Goal: Transaction & Acquisition: Purchase product/service

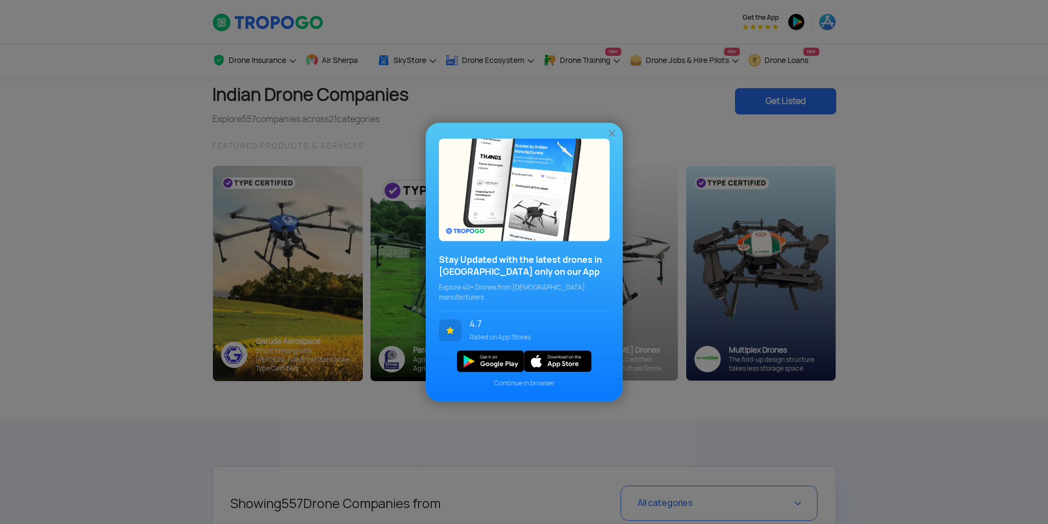
click at [609, 136] on img at bounding box center [611, 132] width 11 height 11
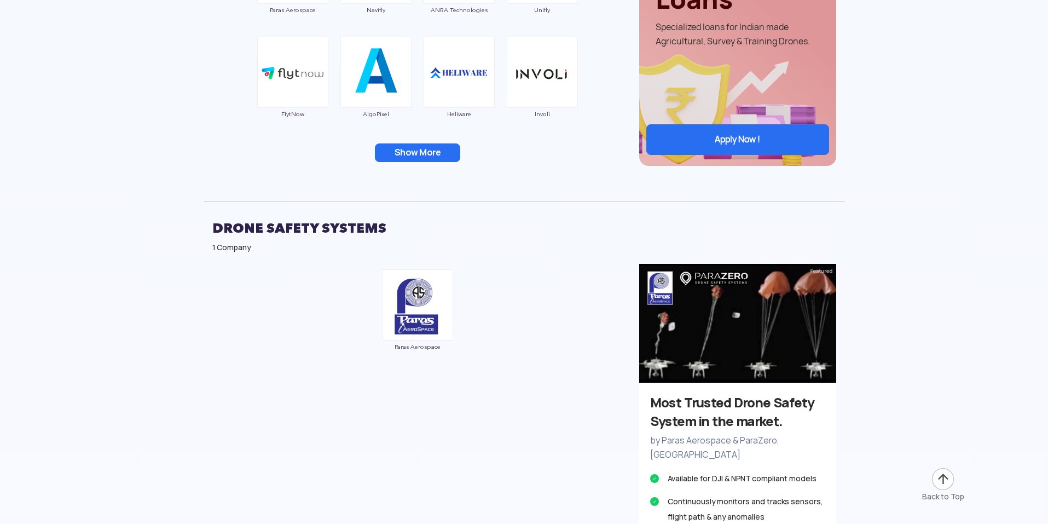
scroll to position [2790, 0]
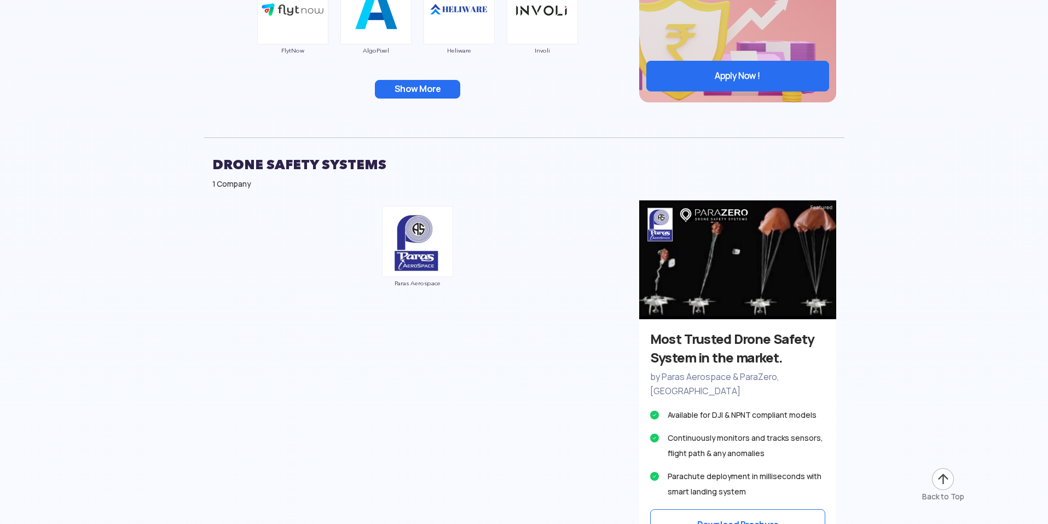
click at [426, 87] on button "Show More" at bounding box center [417, 89] width 85 height 19
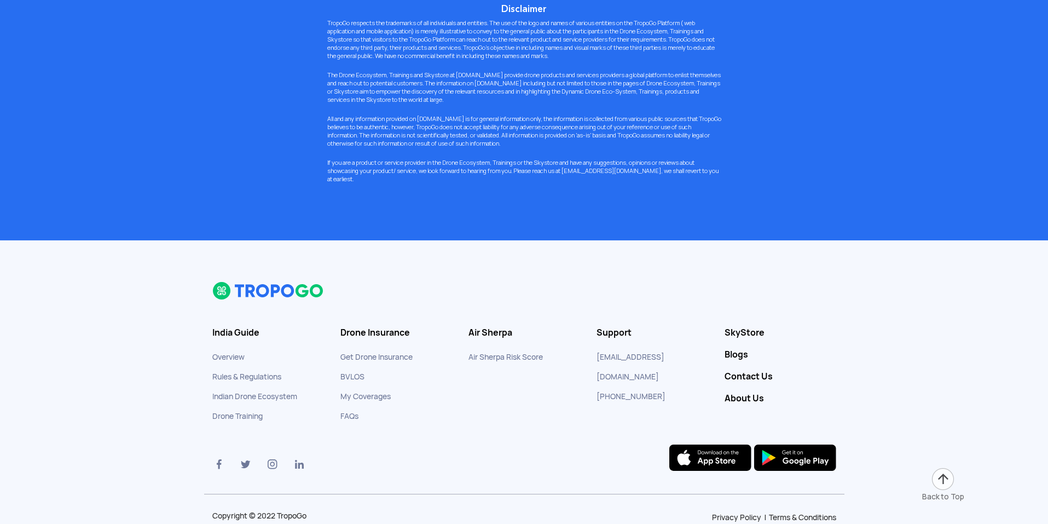
scroll to position [8458, 0]
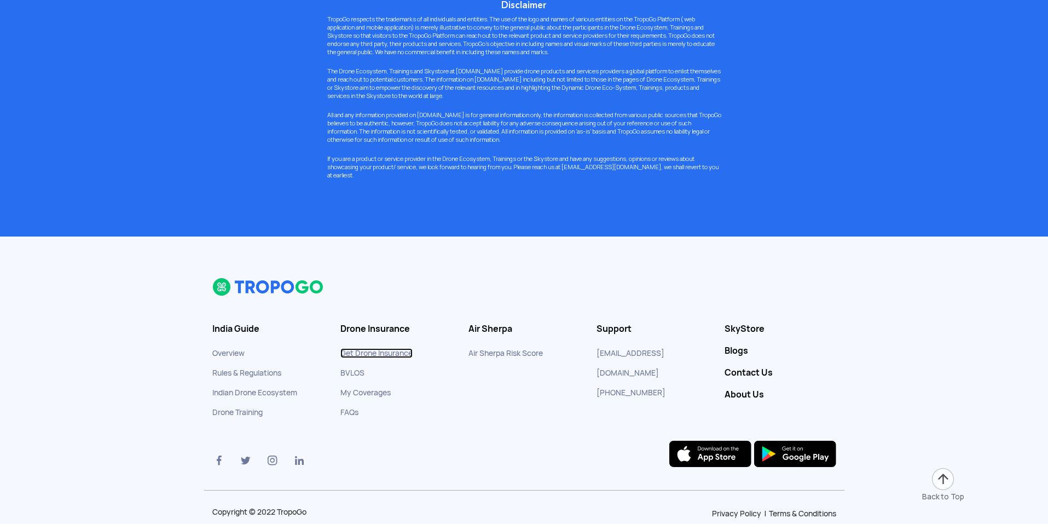
click at [362, 348] on link "Get Drone Insurance" at bounding box center [376, 353] width 72 height 10
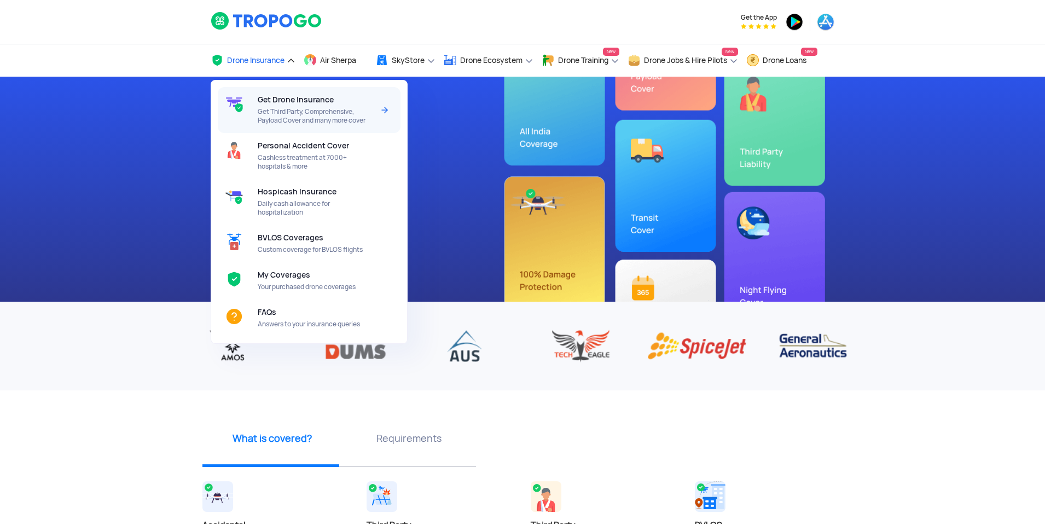
click at [273, 101] on span "Get Drone Insurance" at bounding box center [296, 99] width 76 height 9
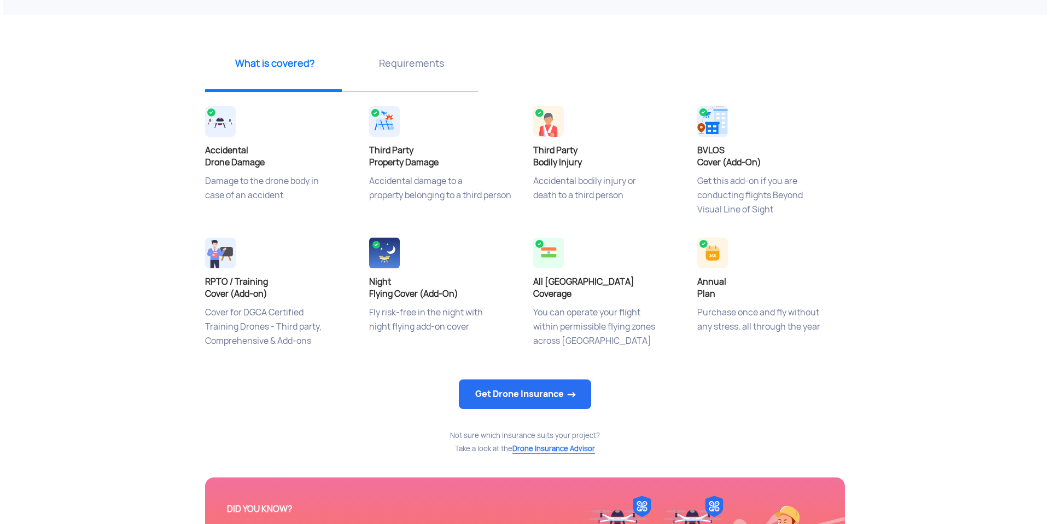
scroll to position [438, 0]
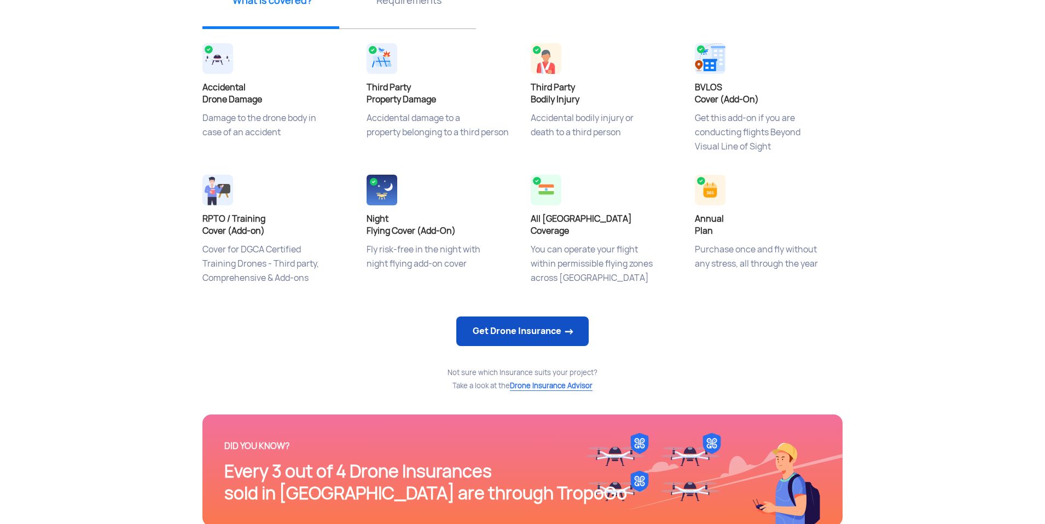
click at [528, 331] on link "Get Drone Insurance" at bounding box center [522, 331] width 132 height 30
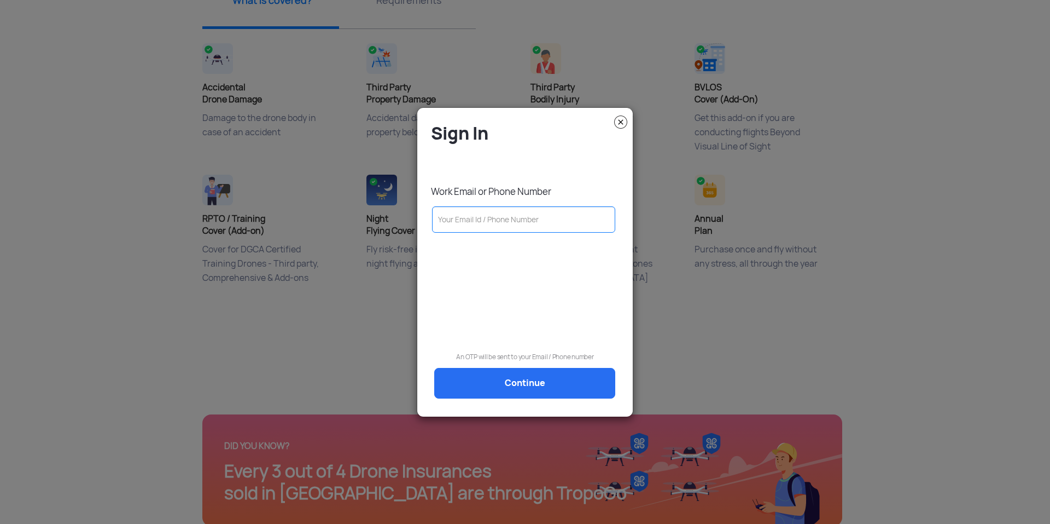
click at [519, 216] on input "text" at bounding box center [523, 219] width 183 height 26
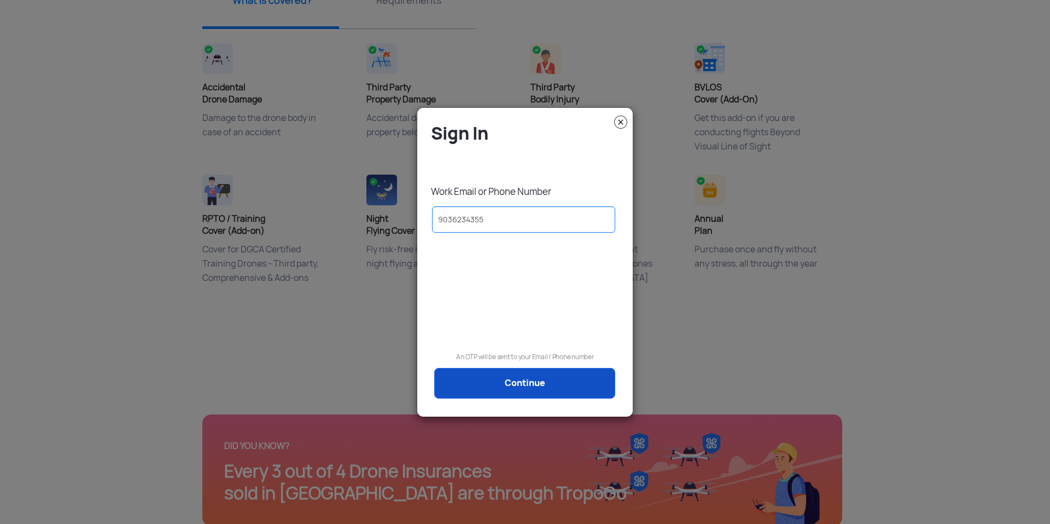
type input "9036234355"
click at [518, 383] on link "Continue" at bounding box center [524, 383] width 181 height 31
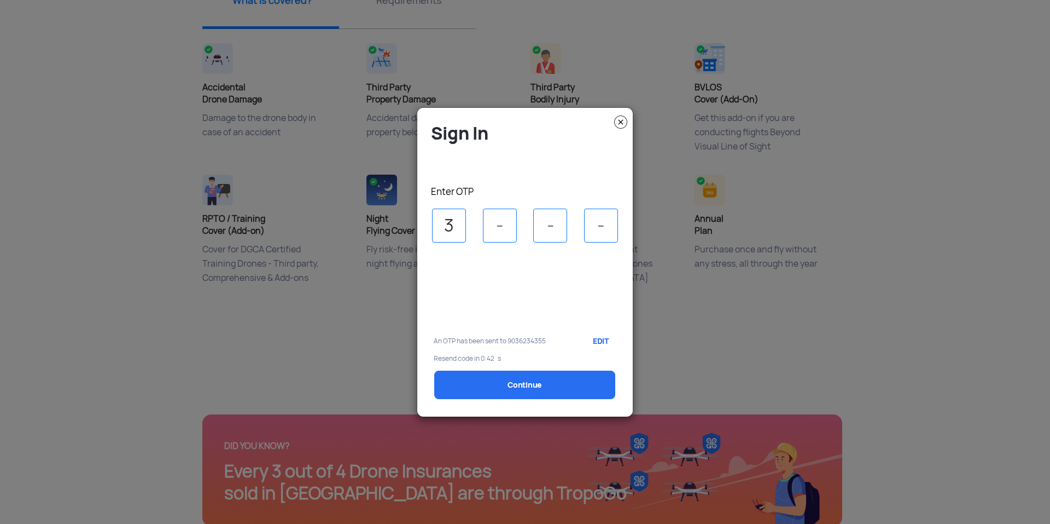
type input "3"
type input "0"
select select "1000000"
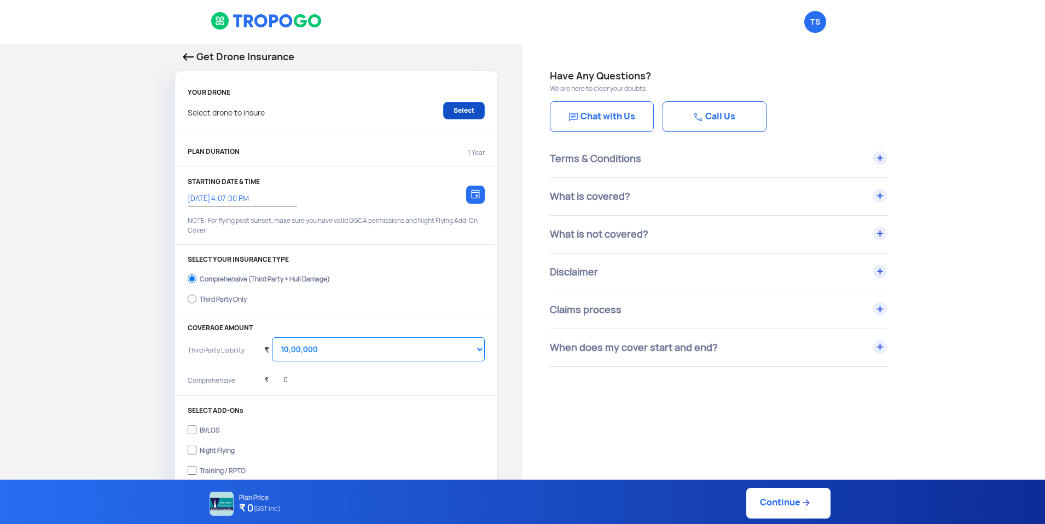
click at [466, 115] on link "Select" at bounding box center [464, 111] width 42 height 18
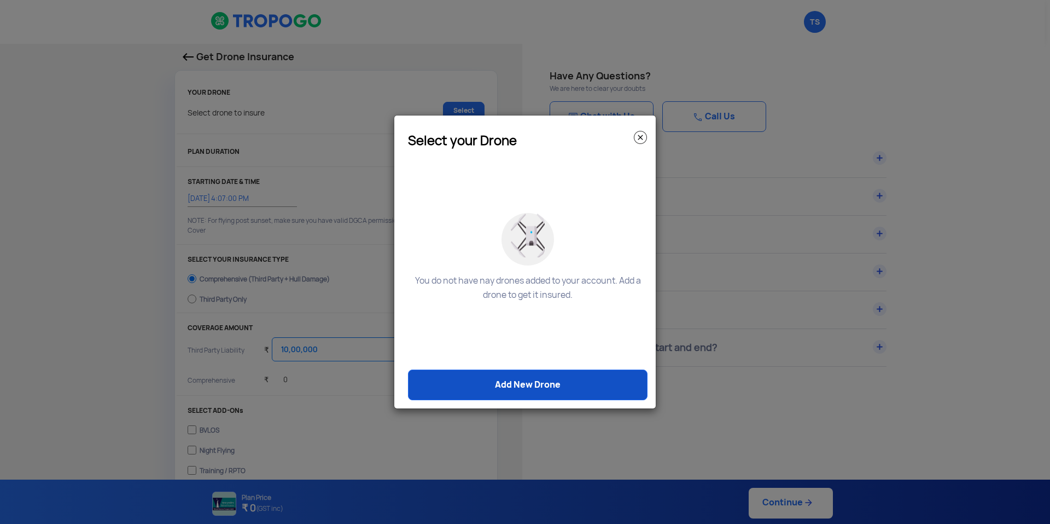
click at [501, 385] on link "Add New Drone" at bounding box center [528, 384] width 240 height 31
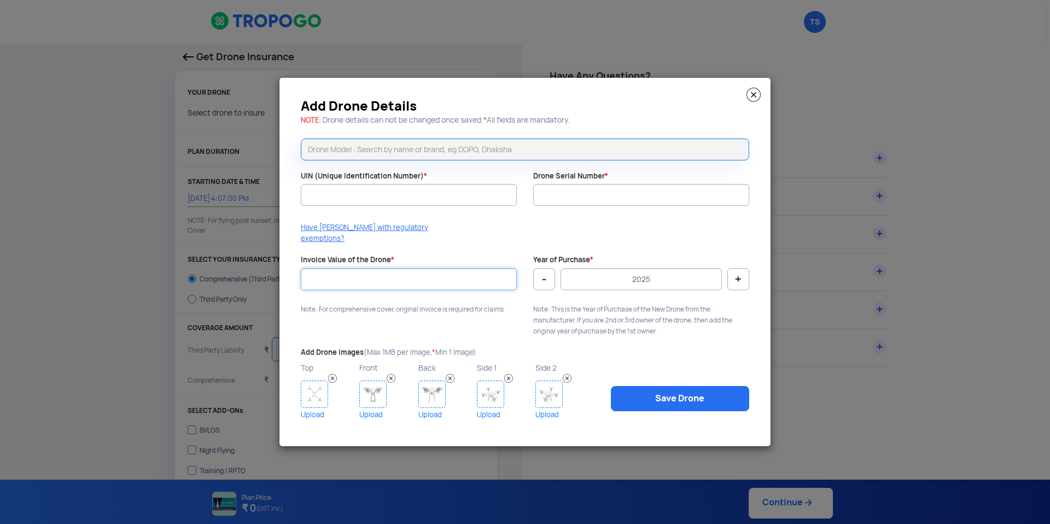
click at [399, 268] on input "Invoice Value of the Drone *" at bounding box center [409, 279] width 216 height 22
click at [756, 101] on img at bounding box center [754, 95] width 14 height 14
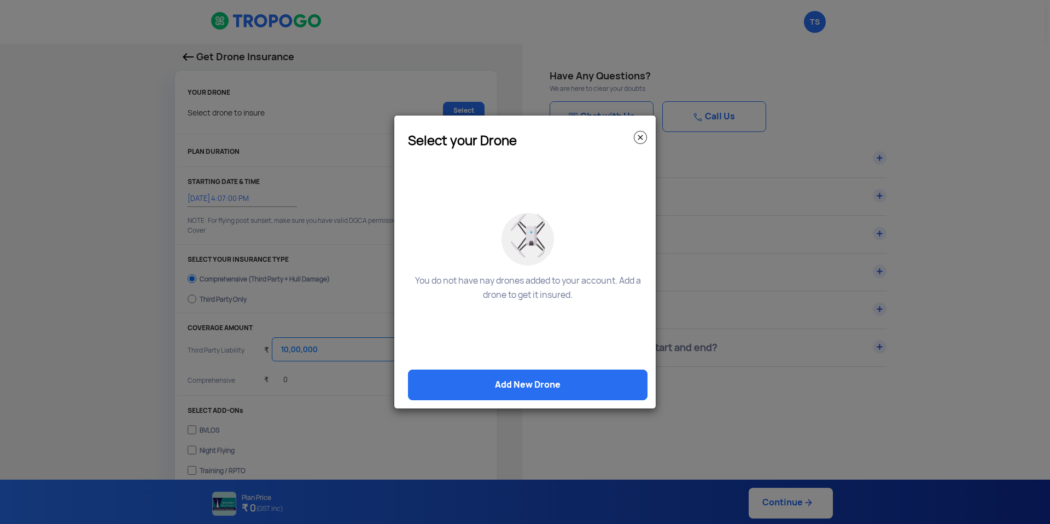
click at [643, 138] on img at bounding box center [640, 137] width 13 height 13
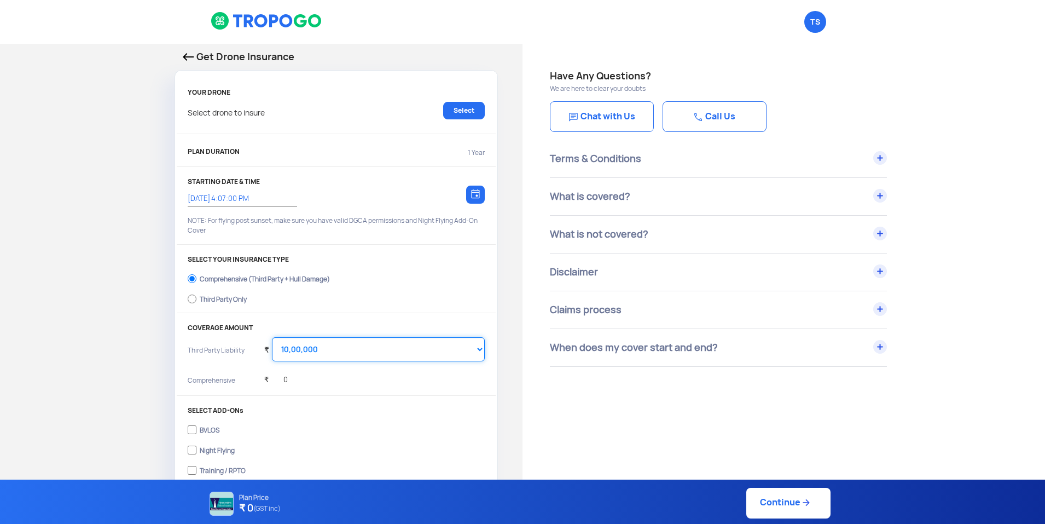
click at [319, 359] on select "Select Amount 10,00,000 15,00,000 20,00,000 25,00,000 30,00,000 35,00,000 40,00…" at bounding box center [378, 349] width 213 height 24
click at [379, 314] on div "YOUR DRONE Select drone to insure Select PLAN DURATION 1 Year STARTING DATE & T…" at bounding box center [336, 342] width 322 height 520
click at [874, 309] on div "Claims process" at bounding box center [718, 309] width 337 height 37
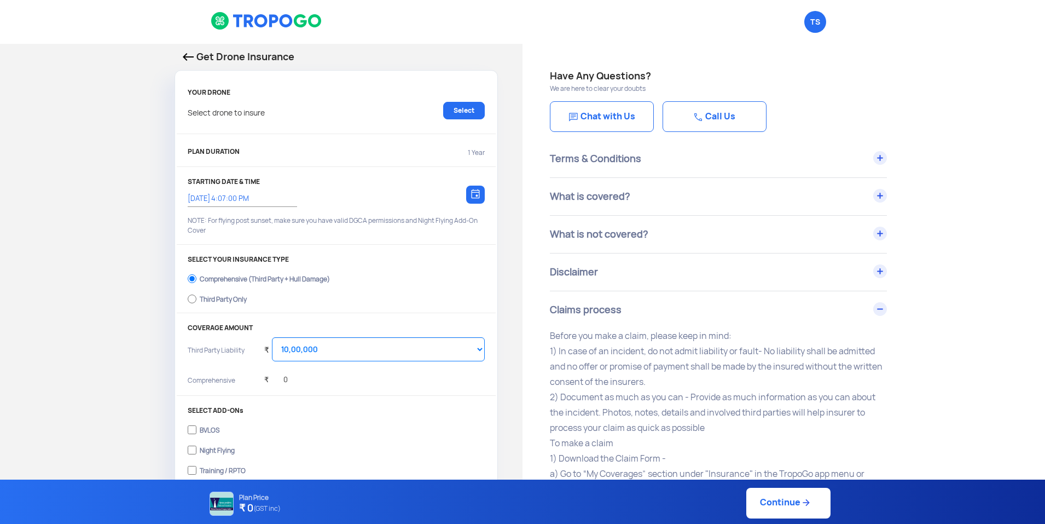
click at [883, 312] on div "Claims process" at bounding box center [718, 309] width 337 height 37
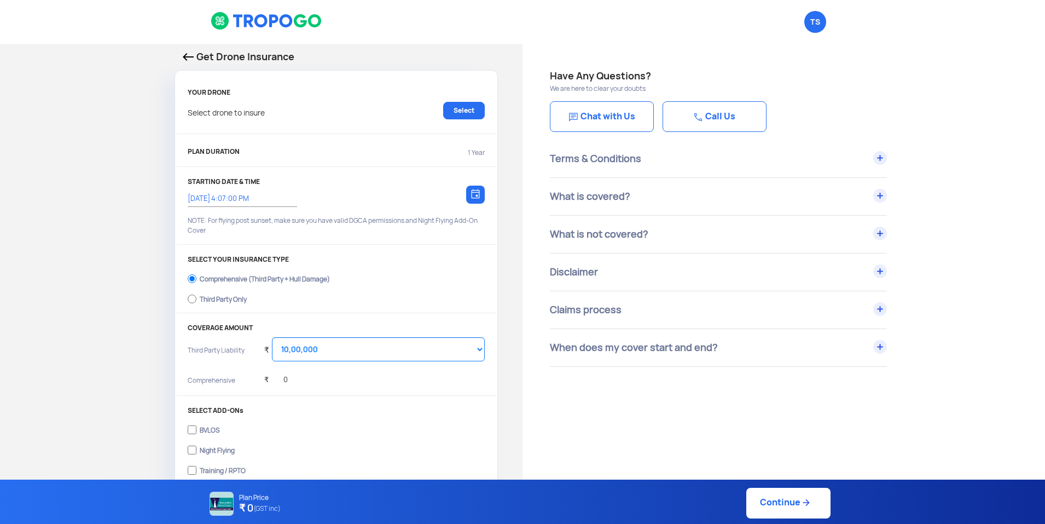
click at [726, 352] on div "When does my cover start and end?" at bounding box center [718, 347] width 337 height 37
click at [682, 115] on link "Call Us" at bounding box center [715, 116] width 104 height 31
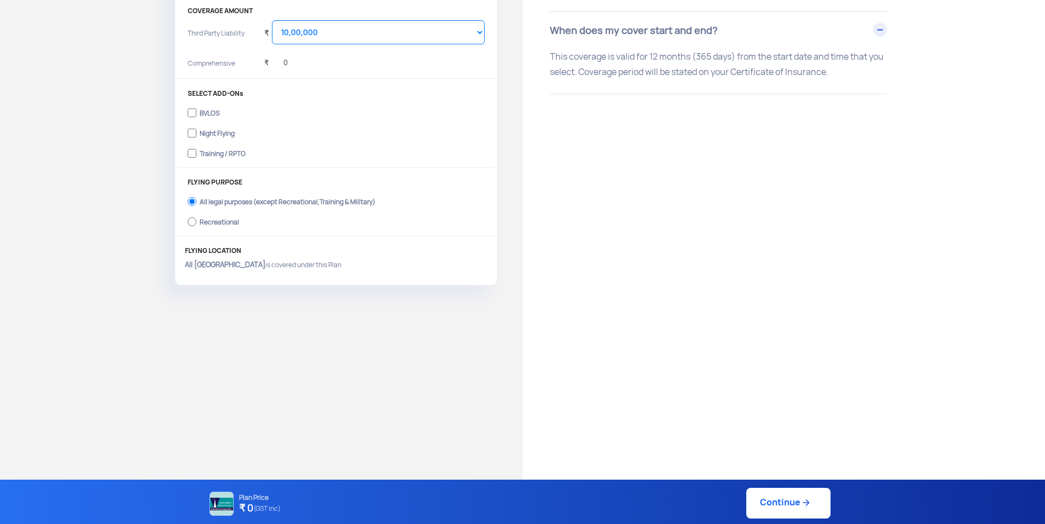
scroll to position [383, 0]
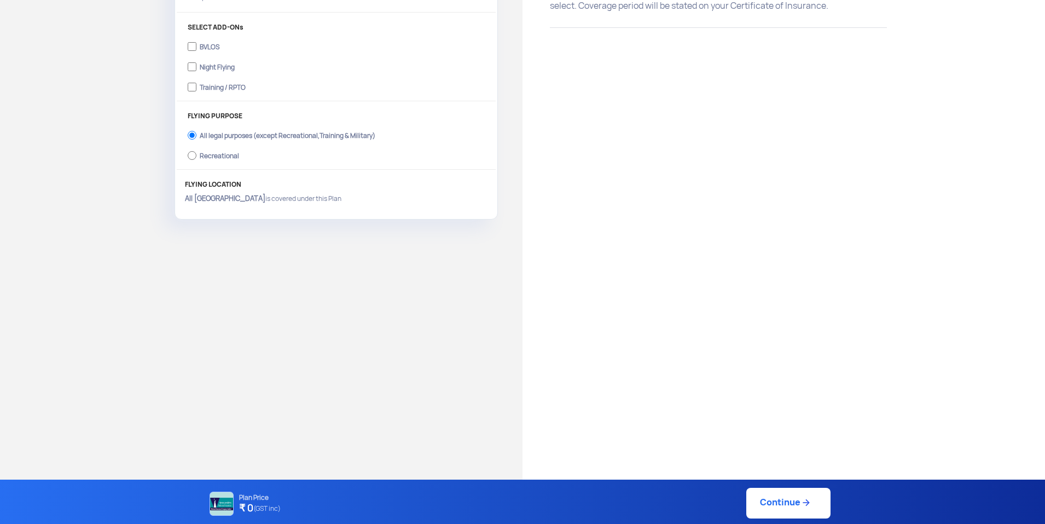
click at [817, 323] on div "Have Any Questions? We are here to clear your doubts Chat with Us Call Us Terms…" at bounding box center [783, 100] width 522 height 879
